Goal: Task Accomplishment & Management: Manage account settings

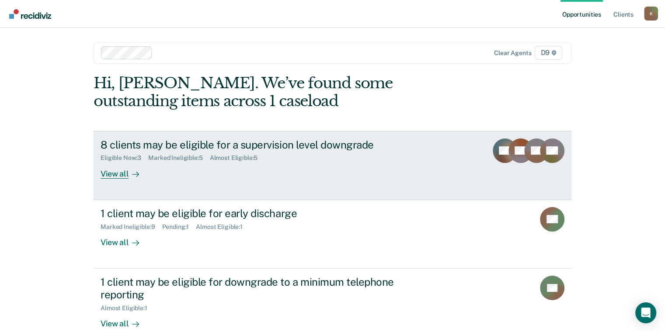
click at [101, 178] on div "View all" at bounding box center [125, 170] width 49 height 17
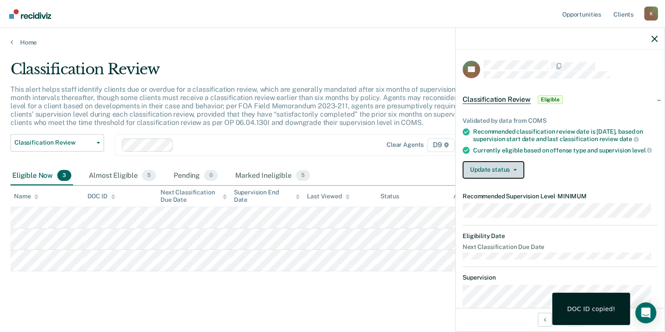
click at [476, 179] on button "Update status" at bounding box center [493, 169] width 62 height 17
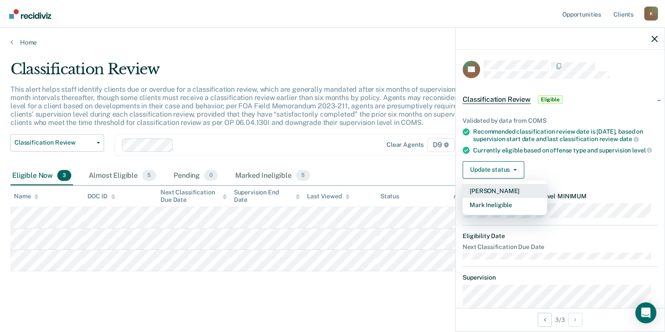
click at [479, 198] on button "[PERSON_NAME]" at bounding box center [504, 191] width 84 height 14
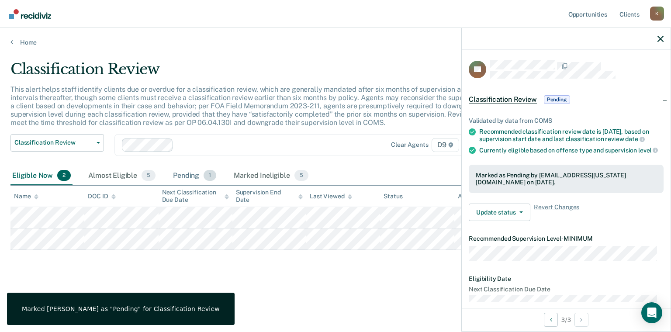
click at [196, 173] on div "Pending 1" at bounding box center [194, 176] width 47 height 19
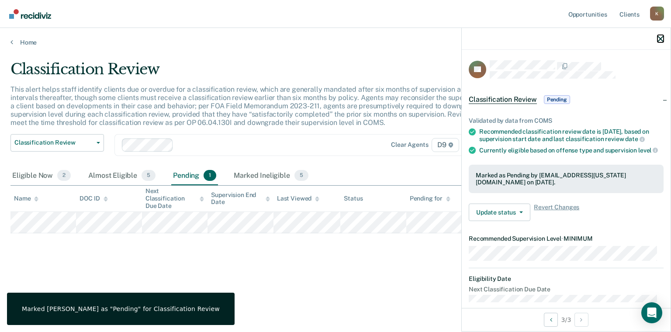
click at [660, 38] on icon "button" at bounding box center [661, 39] width 6 height 6
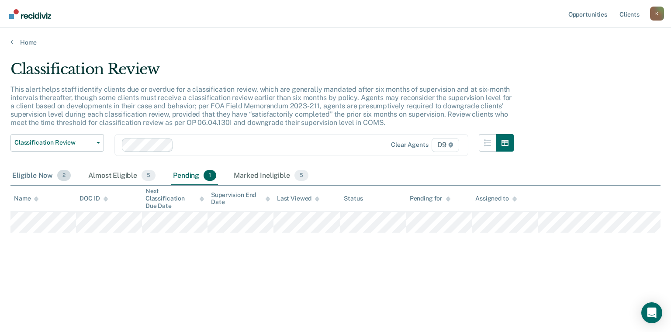
click at [43, 175] on div "Eligible Now 2" at bounding box center [41, 176] width 62 height 19
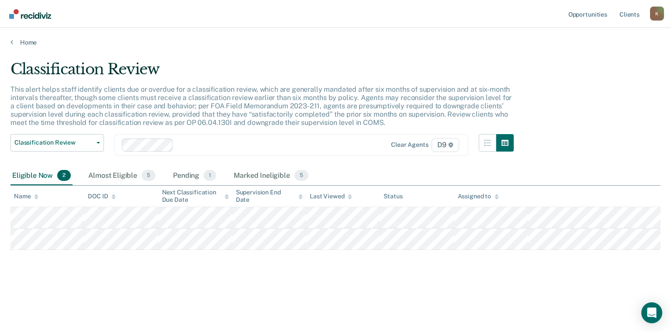
drag, startPoint x: 22, startPoint y: 33, endPoint x: 23, endPoint y: 37, distance: 4.5
click at [22, 33] on div "Home" at bounding box center [335, 37] width 671 height 18
click at [23, 40] on link "Home" at bounding box center [335, 42] width 650 height 8
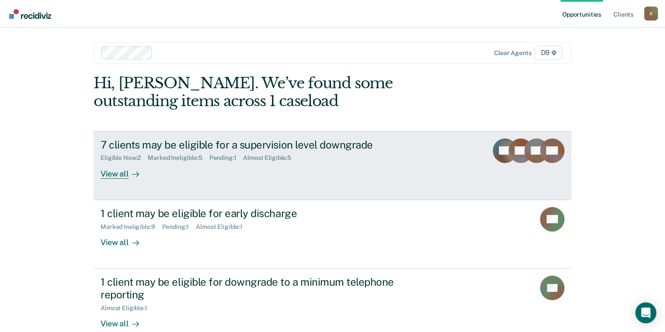
click at [114, 163] on div "View all" at bounding box center [125, 170] width 49 height 17
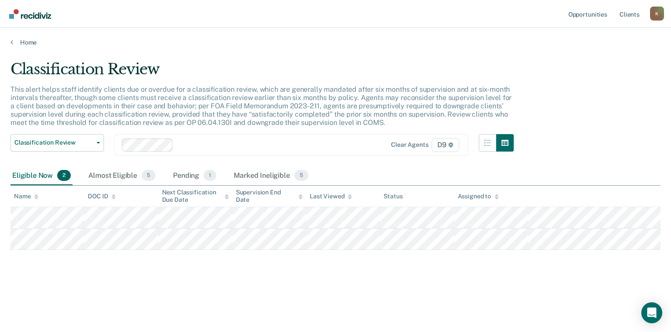
click at [259, 101] on p "This alert helps staff identify clients due or overdue for a classification rev…" at bounding box center [260, 106] width 501 height 42
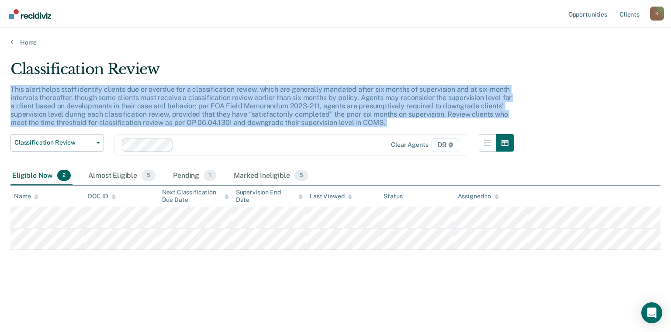
click at [259, 101] on p "This alert helps staff identify clients due or overdue for a classification rev…" at bounding box center [260, 106] width 501 height 42
drag, startPoint x: 259, startPoint y: 101, endPoint x: 262, endPoint y: 115, distance: 13.9
click at [262, 115] on p "This alert helps staff identify clients due or overdue for a classification rev…" at bounding box center [260, 106] width 501 height 42
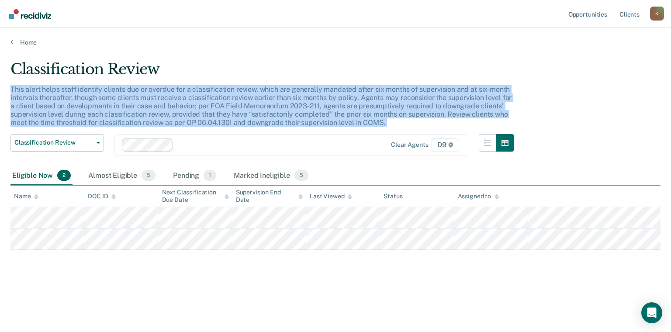
click at [259, 112] on p "This alert helps staff identify clients due or overdue for a classification rev…" at bounding box center [260, 106] width 501 height 42
click at [234, 103] on p "This alert helps staff identify clients due or overdue for a classification rev…" at bounding box center [260, 106] width 501 height 42
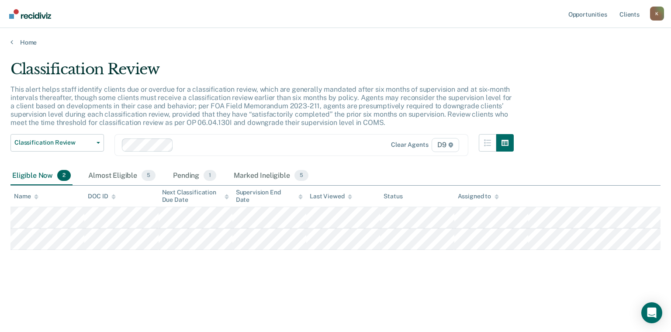
click at [234, 103] on p "This alert helps staff identify clients due or overdue for a classification rev…" at bounding box center [260, 106] width 501 height 42
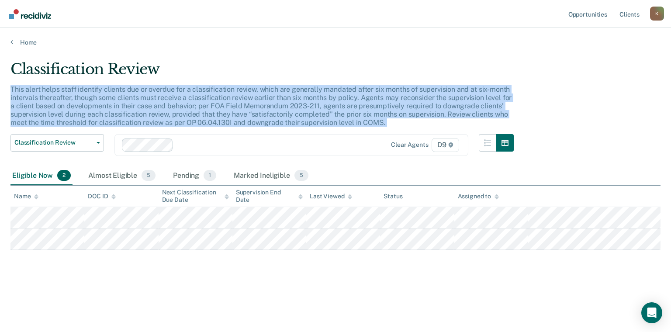
click at [234, 103] on p "This alert helps staff identify clients due or overdue for a classification rev…" at bounding box center [260, 106] width 501 height 42
drag, startPoint x: 234, startPoint y: 103, endPoint x: 229, endPoint y: 117, distance: 14.7
click at [229, 115] on p "This alert helps staff identify clients due or overdue for a classification rev…" at bounding box center [260, 106] width 501 height 42
click at [227, 118] on p "This alert helps staff identify clients due or overdue for a classification rev…" at bounding box center [260, 106] width 501 height 42
